Goal: Obtain resource: Download file/media

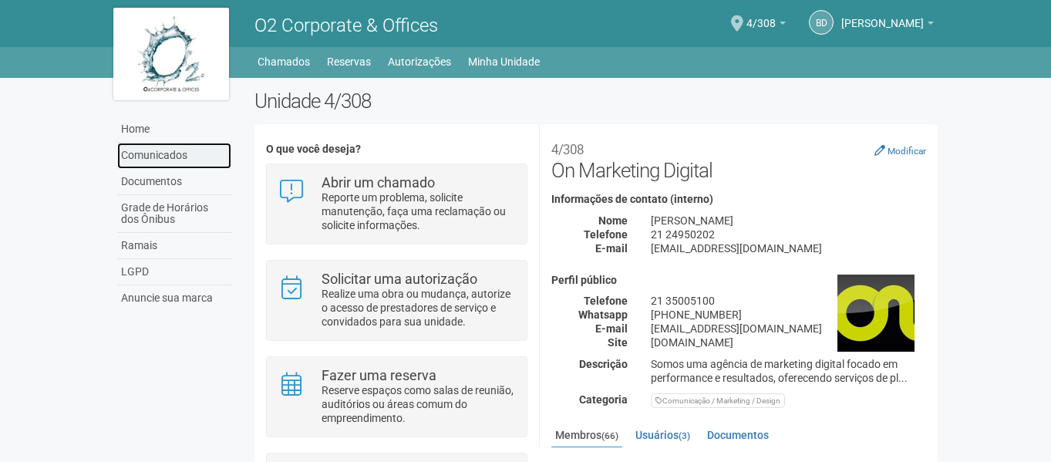
click at [177, 157] on link "Comunicados" at bounding box center [174, 156] width 114 height 26
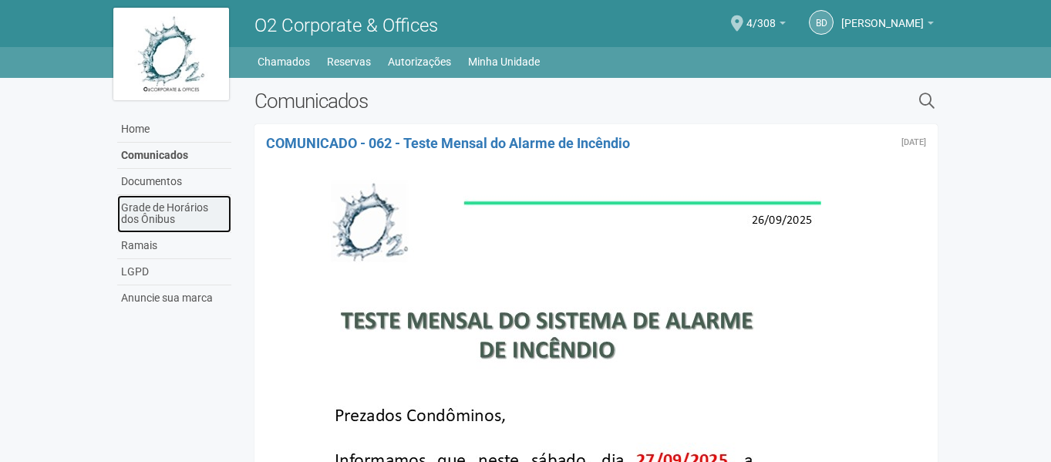
click at [157, 203] on link "Grade de Horários dos Ônibus" at bounding box center [174, 214] width 114 height 38
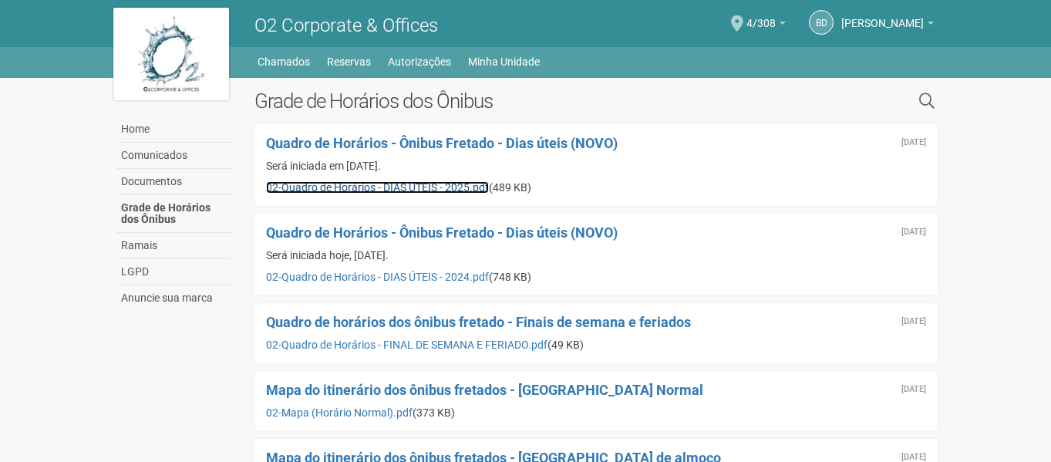
click at [434, 188] on link "02-Quadro de Horários - DIAS ÚTEIS - 2025.pdf" at bounding box center [377, 187] width 223 height 12
click at [634, 343] on div "02-Quadro de Horários - FINAL DE SEMANA E FERIADO.pdf (49 KB)" at bounding box center [596, 345] width 661 height 14
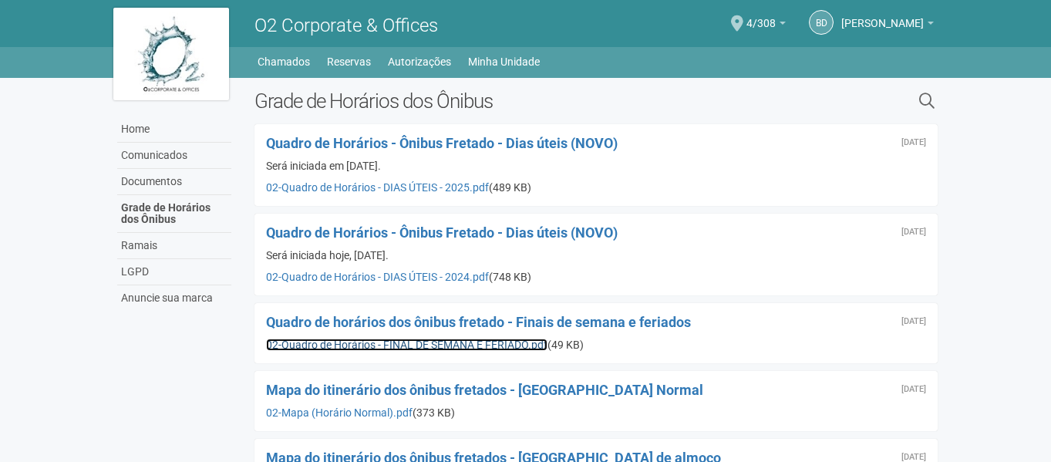
click at [366, 340] on link "02-Quadro de Horários - FINAL DE SEMANA E FERIADO.pdf" at bounding box center [407, 345] width 282 height 12
